Goal: Check status: Check status

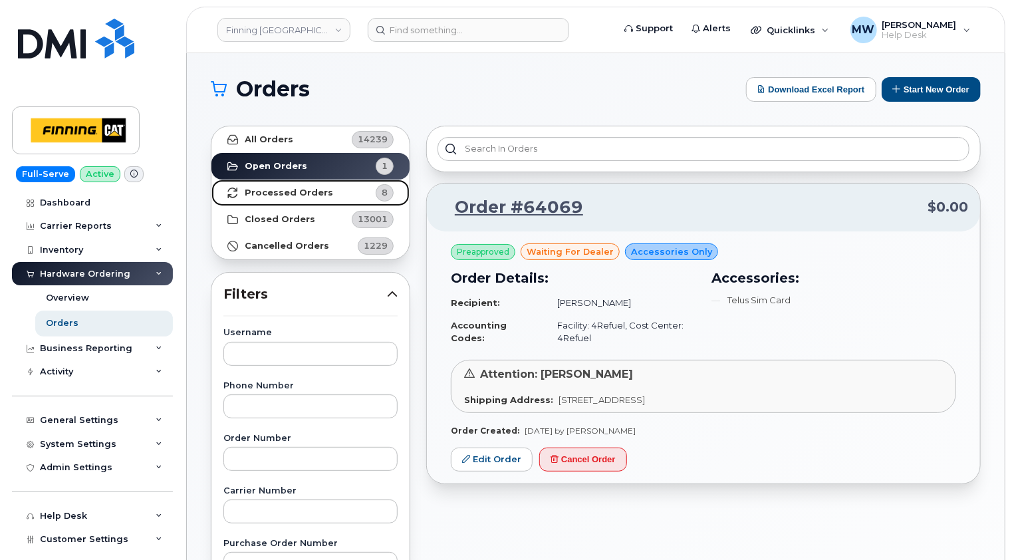
click at [301, 195] on strong "Processed Orders" at bounding box center [289, 193] width 88 height 11
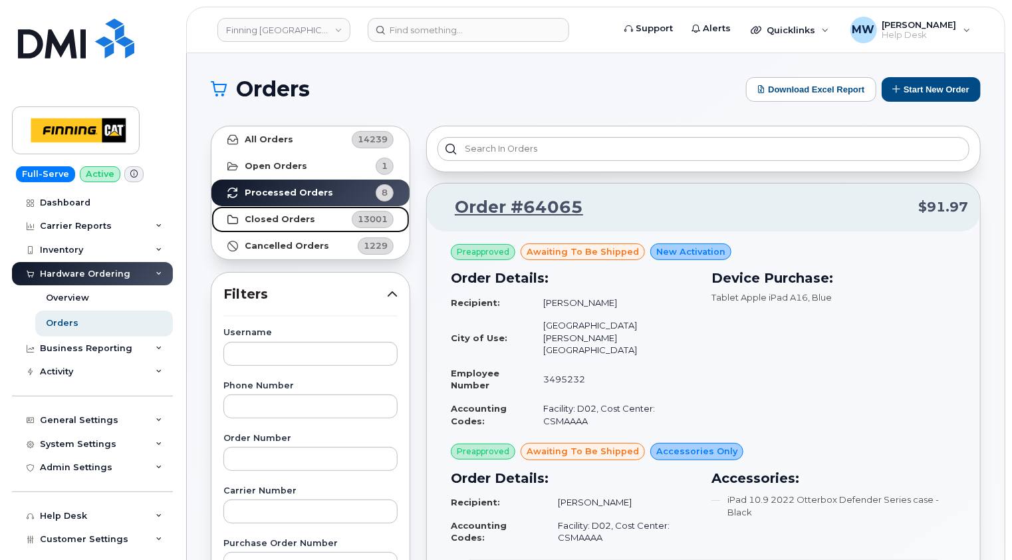
click at [279, 209] on link "Closed Orders 13001" at bounding box center [310, 219] width 198 height 27
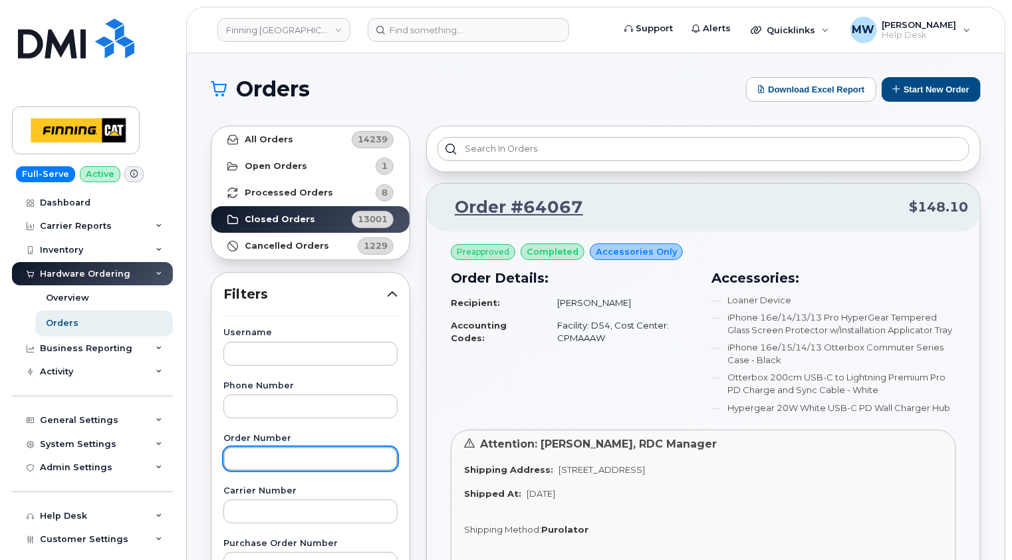
click at [279, 455] on input "text" at bounding box center [310, 459] width 174 height 24
type input "64061"
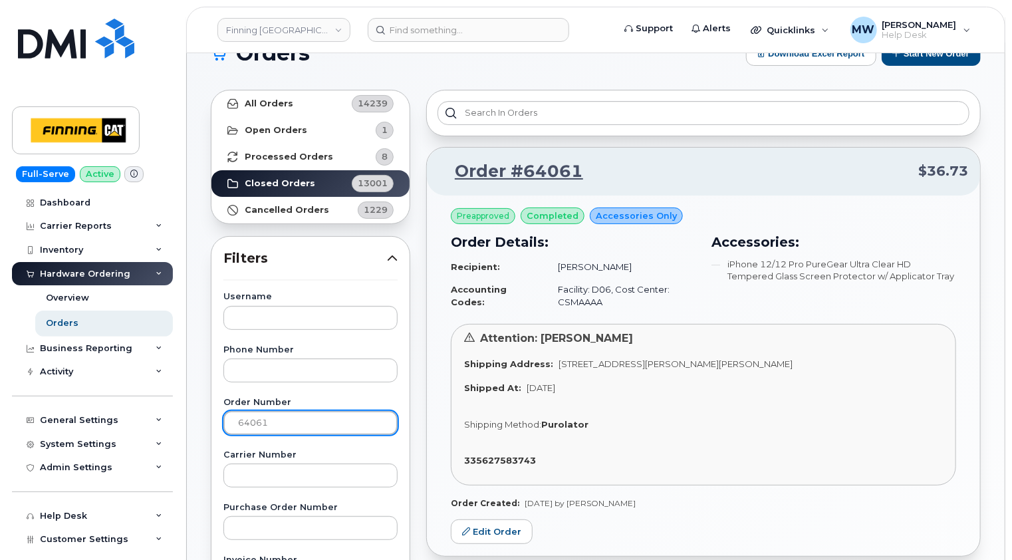
scroll to position [66, 0]
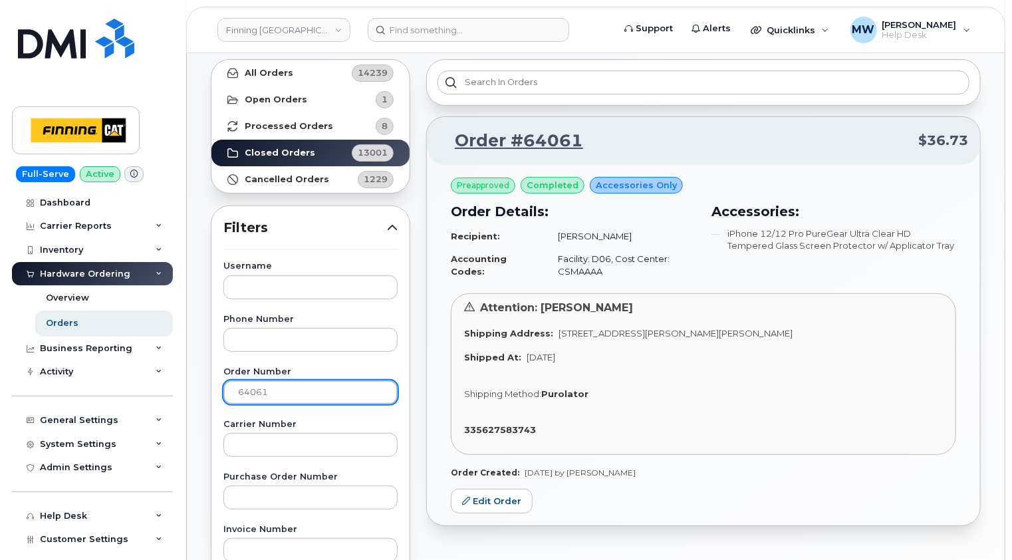
drag, startPoint x: 313, startPoint y: 385, endPoint x: 189, endPoint y: 399, distance: 124.5
click at [189, 399] on div "Orders Download Excel Report Start New Order All Orders 14239 Open Orders 1 Pro…" at bounding box center [596, 494] width 818 height 1015
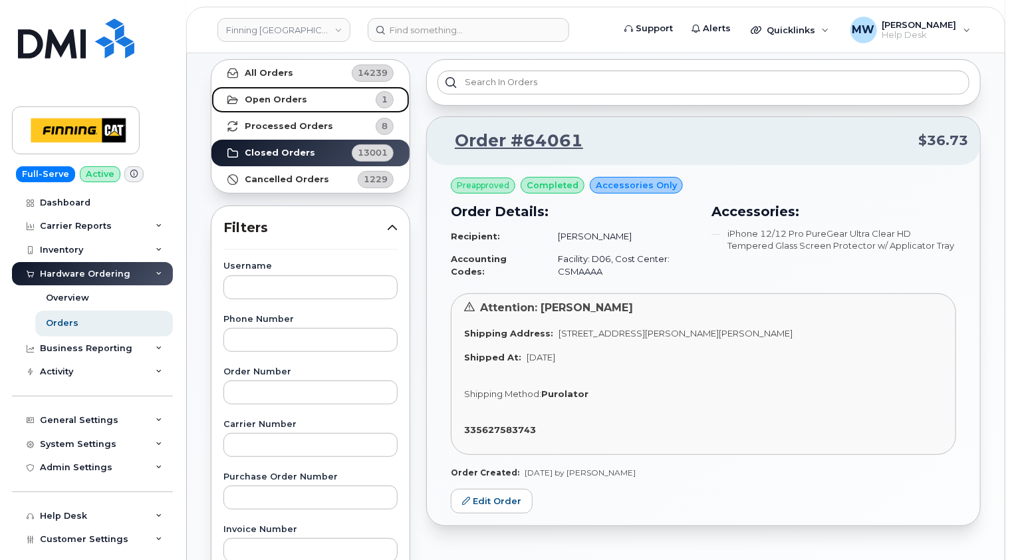
click at [283, 96] on strong "Open Orders" at bounding box center [276, 99] width 63 height 11
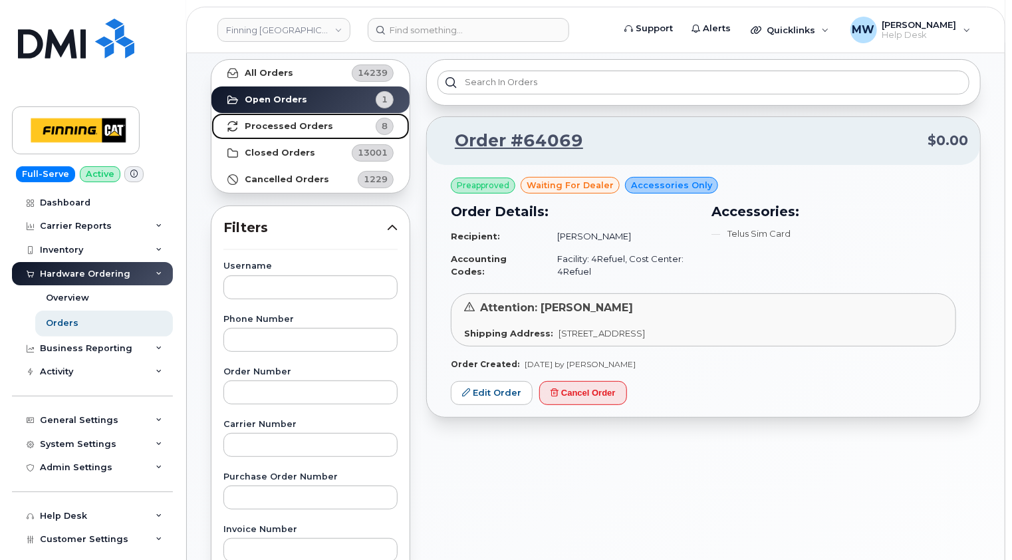
click at [280, 128] on strong "Processed Orders" at bounding box center [289, 126] width 88 height 11
